Goal: Task Accomplishment & Management: Manage account settings

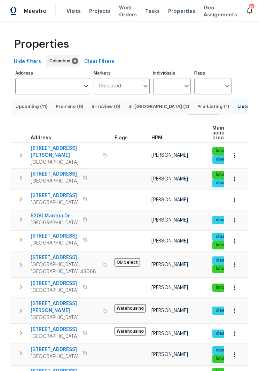
click at [67, 212] on span "5200 Mantua Dr" at bounding box center [55, 215] width 48 height 7
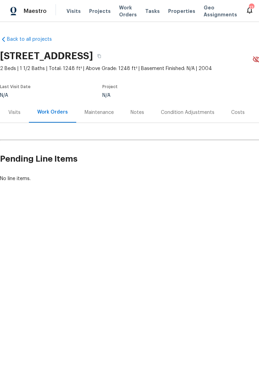
click at [17, 112] on div "Visits" at bounding box center [14, 112] width 12 height 7
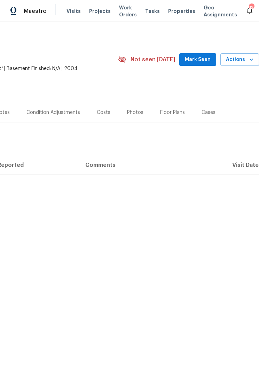
scroll to position [0, 134]
click at [243, 57] on span "Actions" at bounding box center [239, 59] width 27 height 9
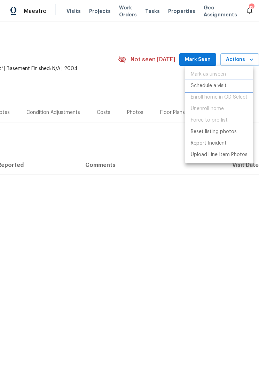
click at [212, 84] on p "Schedule a visit" at bounding box center [209, 85] width 36 height 7
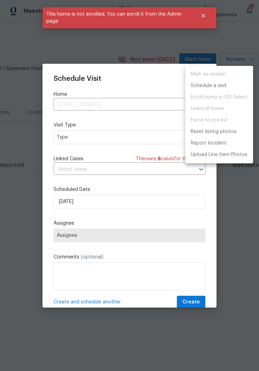
click at [211, 18] on div at bounding box center [129, 185] width 259 height 371
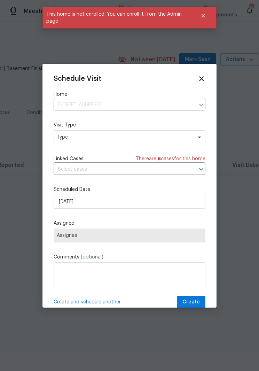
click at [203, 66] on div "Schedule Visit Home 5200 Mantua Dr, Canal Winchester, OH 43110 ​ Visit Type Typ…" at bounding box center [129, 186] width 174 height 244
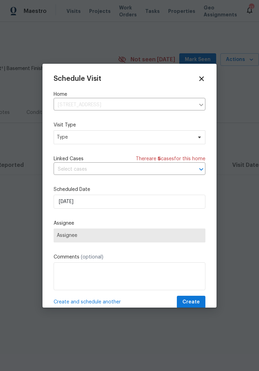
click at [207, 77] on div "Schedule Visit Home 5200 Mantua Dr, Canal Winchester, OH 43110 ​ Visit Type Typ…" at bounding box center [129, 186] width 174 height 244
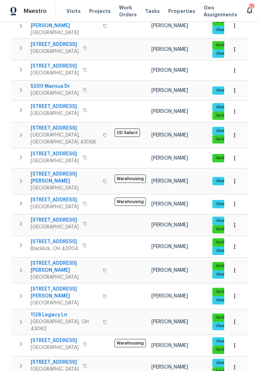
scroll to position [133, 0]
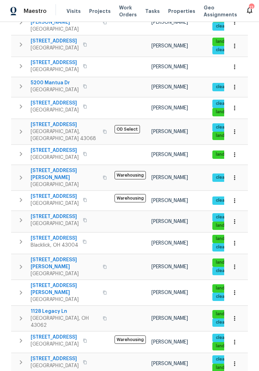
click at [64, 256] on span "1519 E Hudson St" at bounding box center [65, 263] width 68 height 14
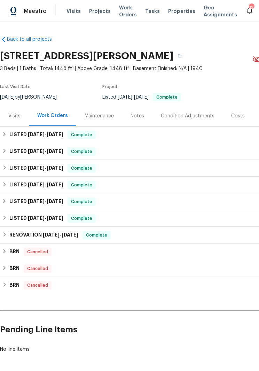
click at [16, 116] on div "Visits" at bounding box center [14, 115] width 12 height 7
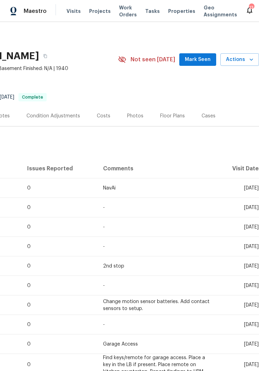
scroll to position [0, 134]
click at [240, 57] on span "Actions" at bounding box center [239, 59] width 27 height 9
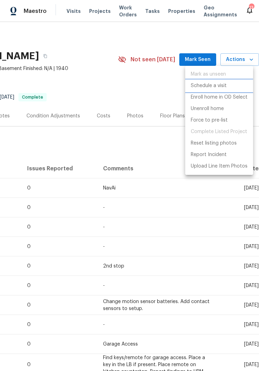
click at [223, 83] on p "Schedule a visit" at bounding box center [209, 85] width 36 height 7
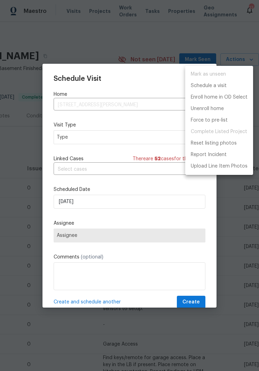
click at [143, 137] on div at bounding box center [129, 185] width 259 height 371
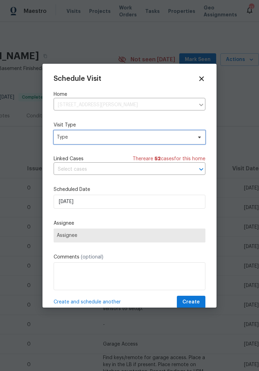
click at [196, 136] on span at bounding box center [199, 137] width 8 height 6
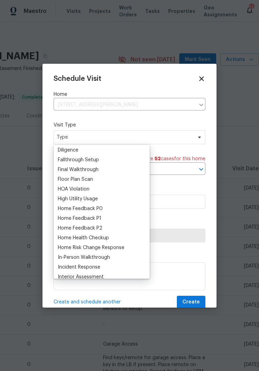
scroll to position [160, 0]
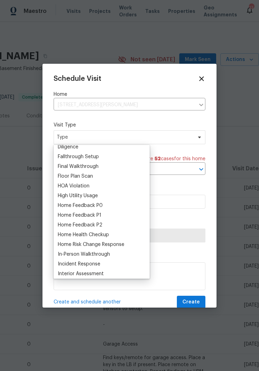
click at [101, 232] on div "Home Health Checkup" at bounding box center [83, 234] width 51 height 7
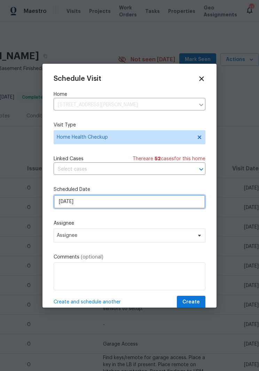
click at [144, 198] on input "[DATE]" at bounding box center [130, 202] width 152 height 14
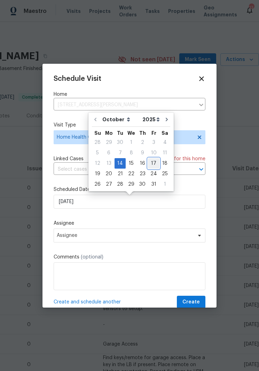
click at [152, 160] on div "17" at bounding box center [153, 163] width 11 height 10
type input "10/17/2025"
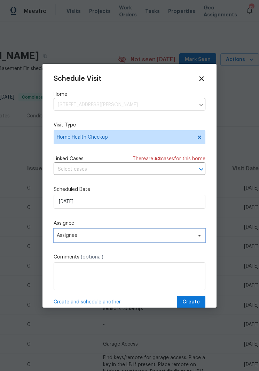
click at [199, 232] on span "Assignee" at bounding box center [130, 235] width 152 height 14
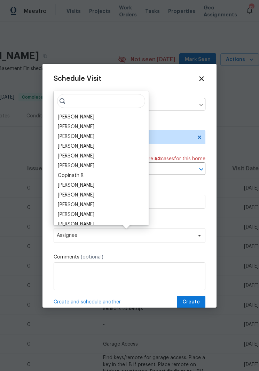
click at [94, 198] on div "[PERSON_NAME]" at bounding box center [76, 194] width 37 height 7
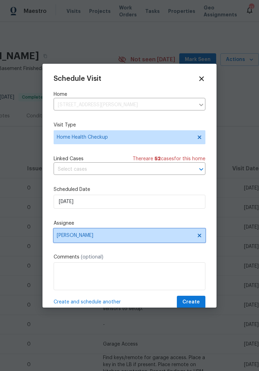
click at [197, 235] on icon at bounding box center [200, 236] width 6 height 6
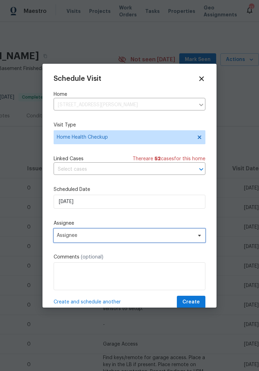
click at [201, 234] on span "Assignee" at bounding box center [130, 235] width 152 height 14
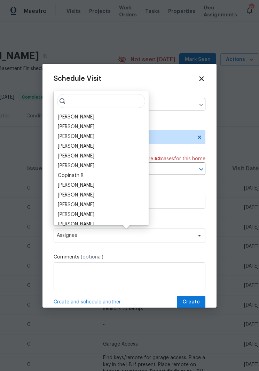
click at [85, 205] on div "[PERSON_NAME]" at bounding box center [76, 204] width 37 height 7
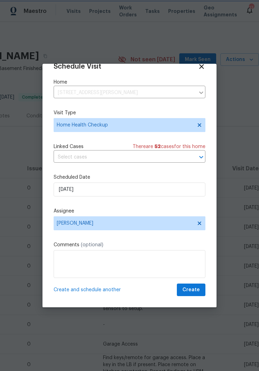
scroll to position [14, 0]
click at [193, 289] on span "Create" at bounding box center [190, 289] width 17 height 9
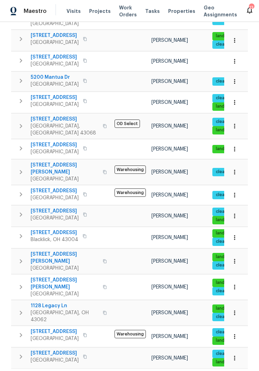
scroll to position [139, 0]
click at [72, 117] on span "7287 Candlestone Dr" at bounding box center [65, 119] width 68 height 7
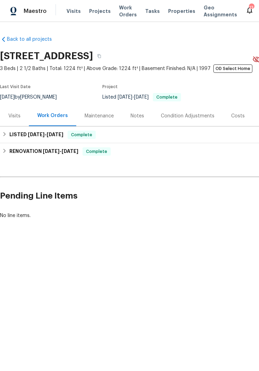
click at [14, 115] on div "Visits" at bounding box center [14, 115] width 12 height 7
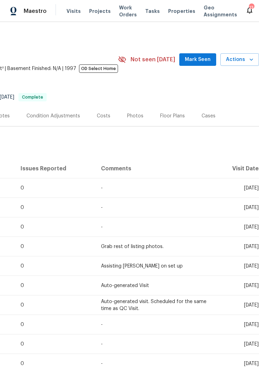
scroll to position [0, 134]
click at [241, 57] on span "Actions" at bounding box center [239, 59] width 27 height 9
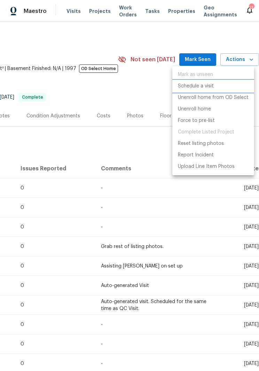
click at [220, 84] on li "Schedule a visit" at bounding box center [213, 85] width 82 height 11
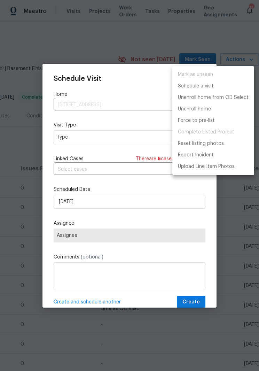
click at [135, 135] on div at bounding box center [129, 185] width 259 height 371
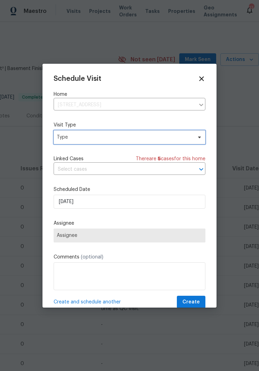
click at [199, 135] on icon at bounding box center [200, 137] width 6 height 6
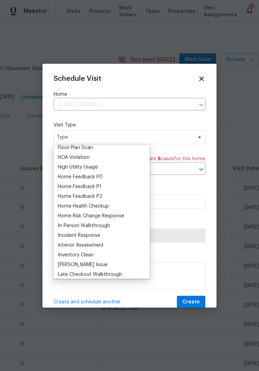
scroll to position [198, 0]
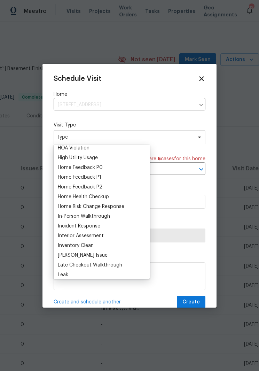
click at [108, 197] on div "Home Health Checkup" at bounding box center [83, 196] width 51 height 7
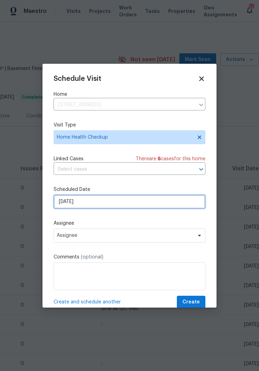
click at [191, 201] on input "[DATE]" at bounding box center [130, 202] width 152 height 14
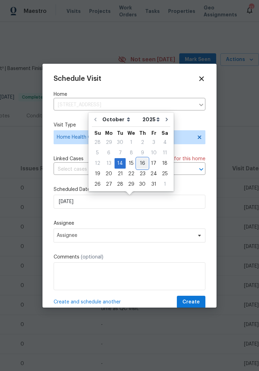
click at [143, 160] on div "16" at bounding box center [142, 163] width 11 height 10
type input "[DATE]"
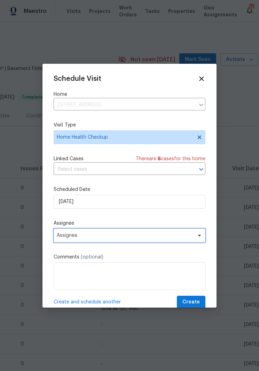
click at [200, 235] on icon at bounding box center [200, 236] width 6 height 6
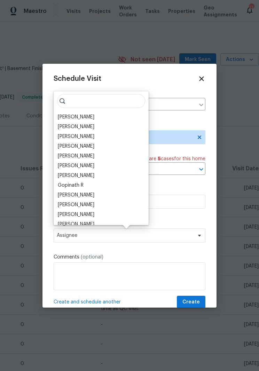
click at [93, 213] on div "[PERSON_NAME]" at bounding box center [76, 214] width 37 height 7
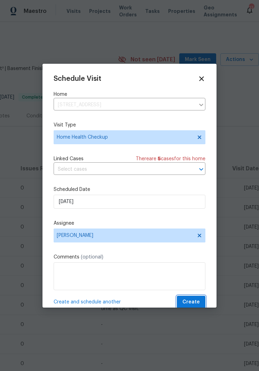
click at [193, 301] on span "Create" at bounding box center [190, 302] width 17 height 9
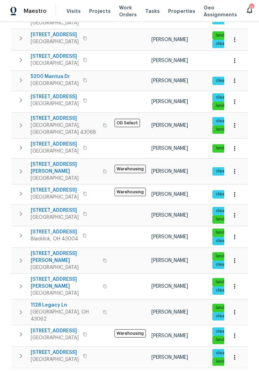
scroll to position [139, 0]
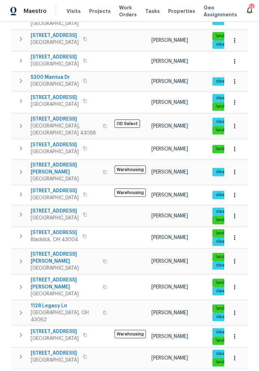
click at [74, 207] on span "5391 Newport Rd" at bounding box center [55, 210] width 48 height 7
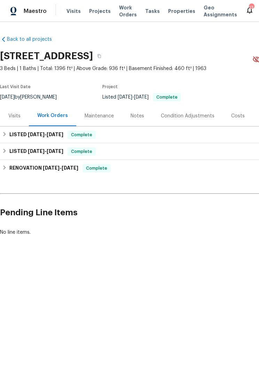
click at [17, 119] on div "Visits" at bounding box center [14, 115] width 29 height 21
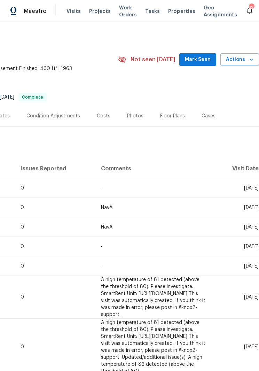
scroll to position [0, 134]
click at [243, 60] on span "Actions" at bounding box center [239, 59] width 27 height 9
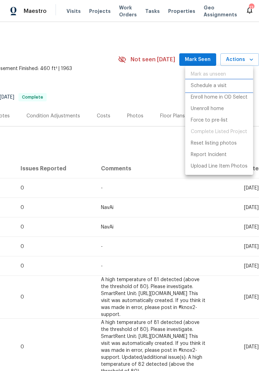
click at [222, 85] on p "Schedule a visit" at bounding box center [209, 85] width 36 height 7
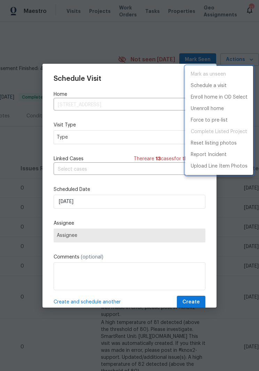
click at [143, 139] on div at bounding box center [129, 185] width 259 height 371
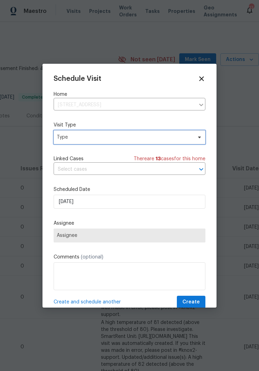
click at [199, 133] on span "Type" at bounding box center [130, 137] width 152 height 14
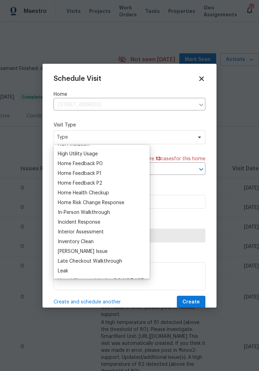
scroll to position [203, 0]
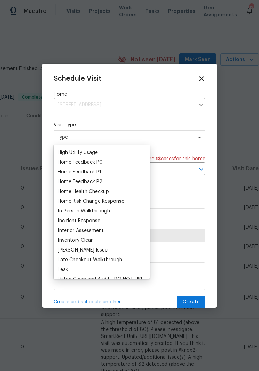
click at [111, 190] on div "Home Health Checkup" at bounding box center [102, 192] width 92 height 10
click at [114, 189] on div "Home Health Checkup" at bounding box center [102, 192] width 92 height 10
click at [85, 193] on div "Home Health Checkup" at bounding box center [83, 191] width 51 height 7
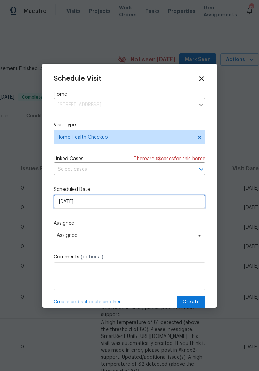
click at [187, 201] on input "[DATE]" at bounding box center [130, 202] width 152 height 14
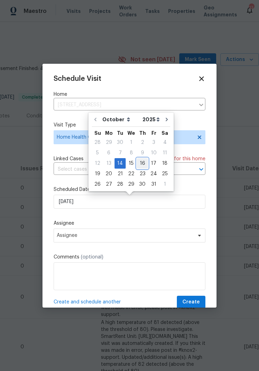
click at [144, 160] on div "16" at bounding box center [142, 163] width 11 height 10
type input "[DATE]"
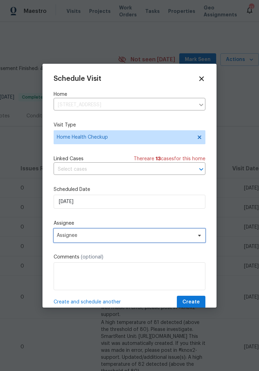
click at [199, 233] on span "Assignee" at bounding box center [130, 235] width 152 height 14
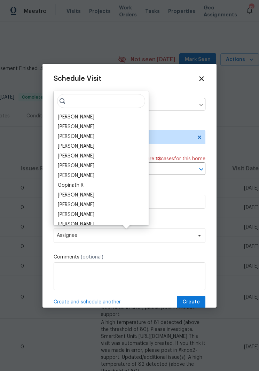
click at [83, 212] on div "[PERSON_NAME]" at bounding box center [76, 214] width 37 height 7
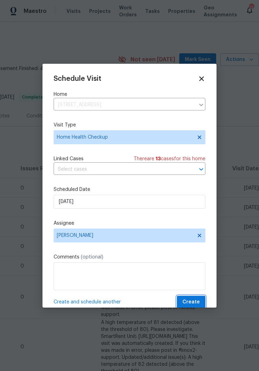
click at [192, 298] on button "Create" at bounding box center [191, 302] width 29 height 13
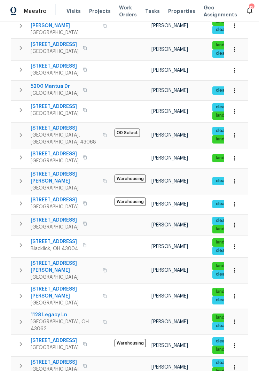
scroll to position [130, 0]
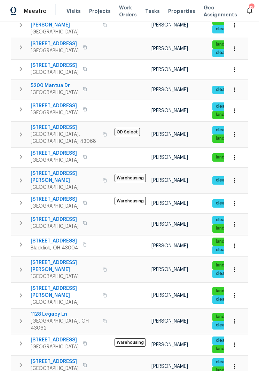
click at [67, 343] on span "Columbus, OH 43206" at bounding box center [55, 346] width 48 height 7
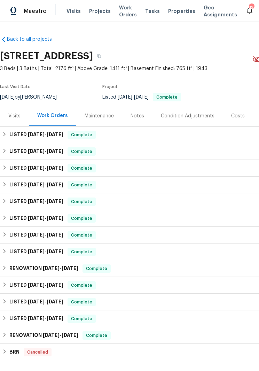
click at [15, 115] on div "Visits" at bounding box center [14, 115] width 12 height 7
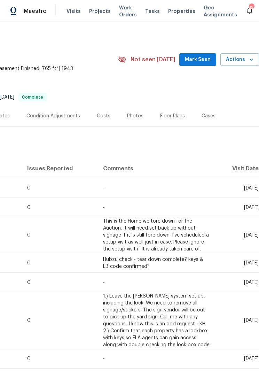
scroll to position [0, 134]
click at [245, 60] on span "Actions" at bounding box center [239, 59] width 27 height 9
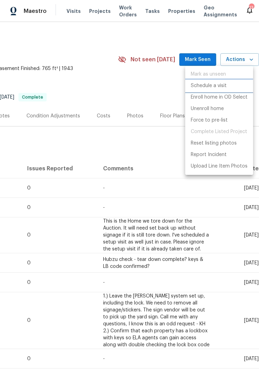
click at [218, 85] on p "Schedule a visit" at bounding box center [209, 85] width 36 height 7
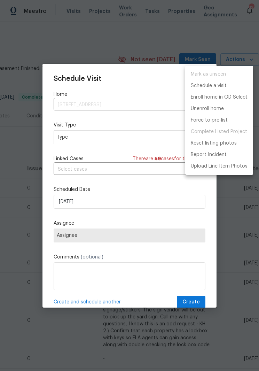
click at [130, 135] on div at bounding box center [129, 185] width 259 height 371
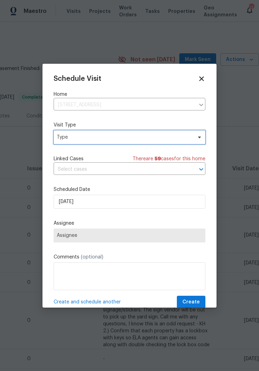
click at [198, 131] on span "Type" at bounding box center [130, 137] width 152 height 14
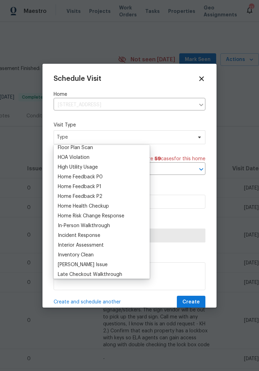
scroll to position [192, 0]
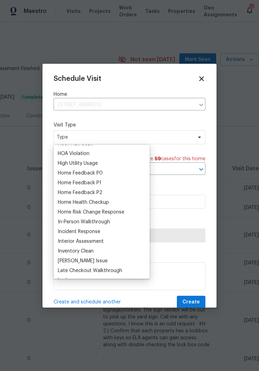
click at [112, 201] on div "Home Health Checkup" at bounding box center [102, 202] width 92 height 10
click at [107, 203] on div "Home Health Checkup" at bounding box center [83, 202] width 51 height 7
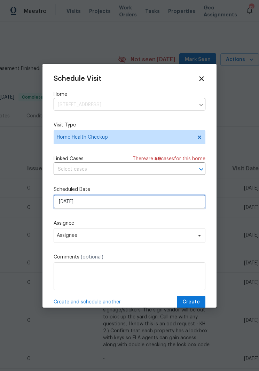
click at [182, 200] on input "[DATE]" at bounding box center [130, 202] width 152 height 14
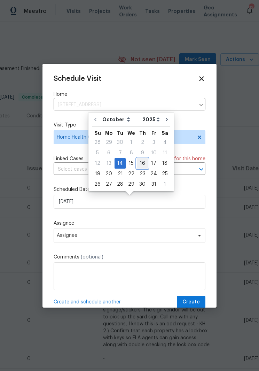
click at [142, 159] on div "16" at bounding box center [142, 163] width 11 height 10
type input "[DATE]"
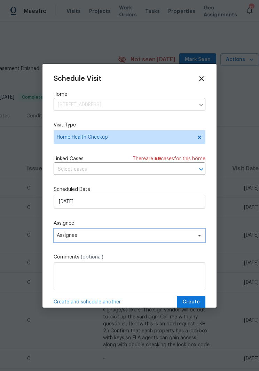
click at [197, 232] on span "Assignee" at bounding box center [130, 235] width 152 height 14
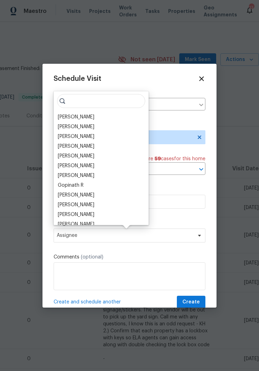
click at [94, 214] on div "[PERSON_NAME]" at bounding box center [76, 214] width 37 height 7
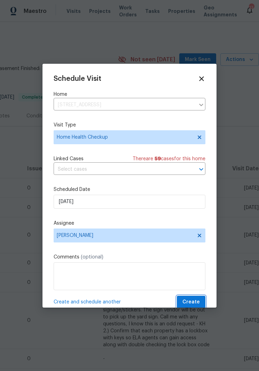
click at [196, 299] on button "Create" at bounding box center [191, 302] width 29 height 13
